Goal: Transaction & Acquisition: Purchase product/service

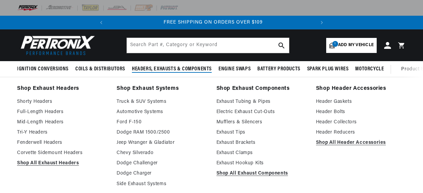
scroll to position [0, 207]
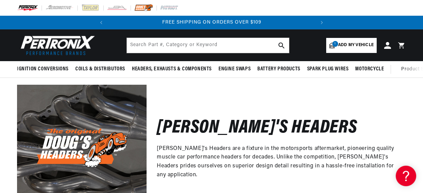
click at [141, 9] on img at bounding box center [143, 8] width 19 height 8
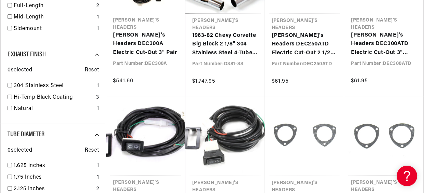
scroll to position [546, 0]
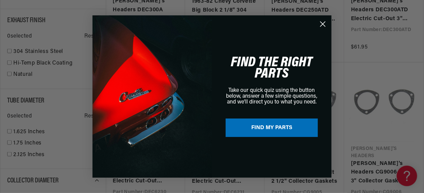
click at [326, 26] on circle "Close dialog" at bounding box center [322, 23] width 11 height 11
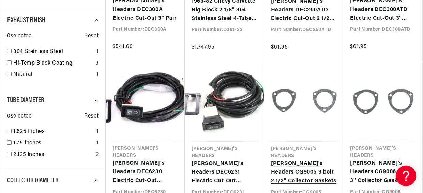
scroll to position [0, 207]
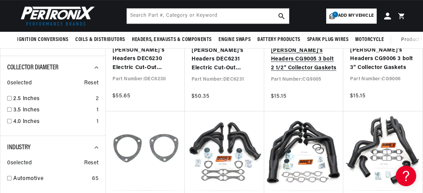
scroll to position [648, 0]
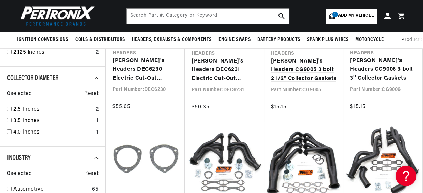
click at [294, 57] on link "[PERSON_NAME]'s Headers CG9005 3 bolt 2 1/2" Collector Gaskets" at bounding box center [304, 70] width 66 height 26
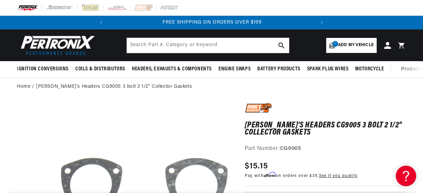
scroll to position [0, 207]
drag, startPoint x: 282, startPoint y: 149, endPoint x: 311, endPoint y: 152, distance: 29.4
click at [311, 152] on div "Part Number: CG9005" at bounding box center [325, 148] width 161 height 9
copy strong "CG9005"
